Goal: Information Seeking & Learning: Learn about a topic

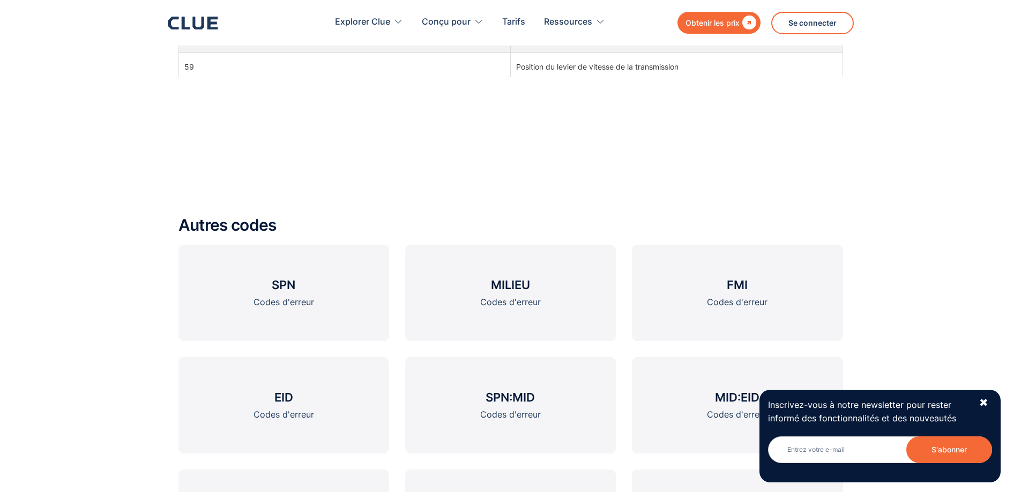
scroll to position [1161, 0]
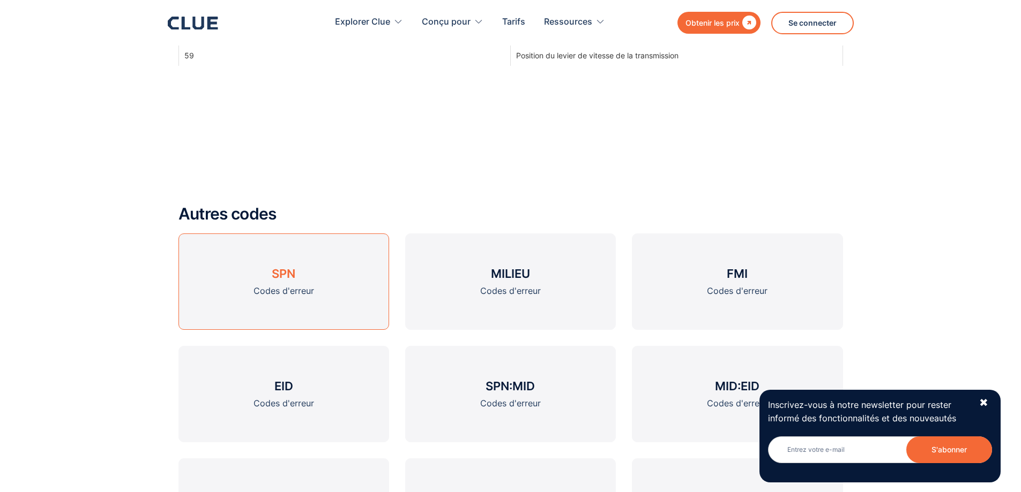
click at [283, 270] on font "SPN" at bounding box center [284, 274] width 24 height 14
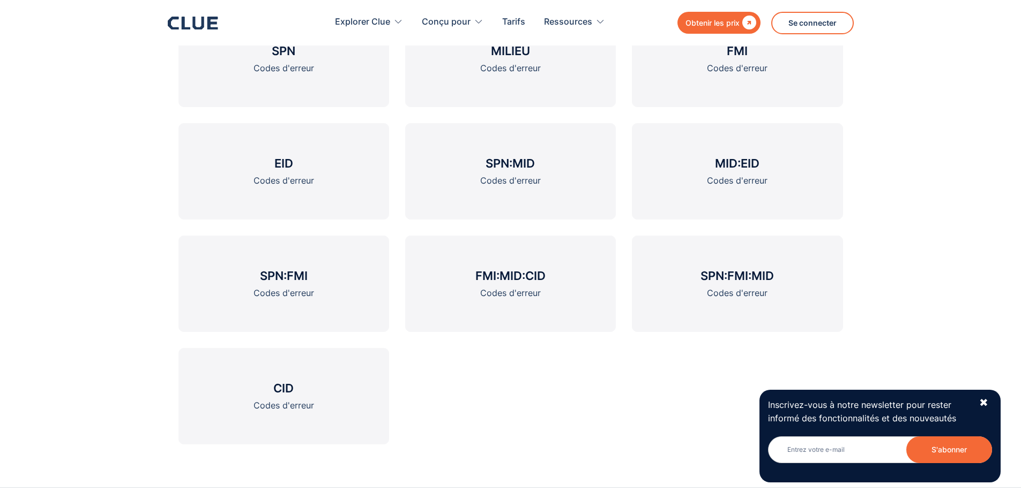
scroll to position [893, 0]
